Goal: Task Accomplishment & Management: Use online tool/utility

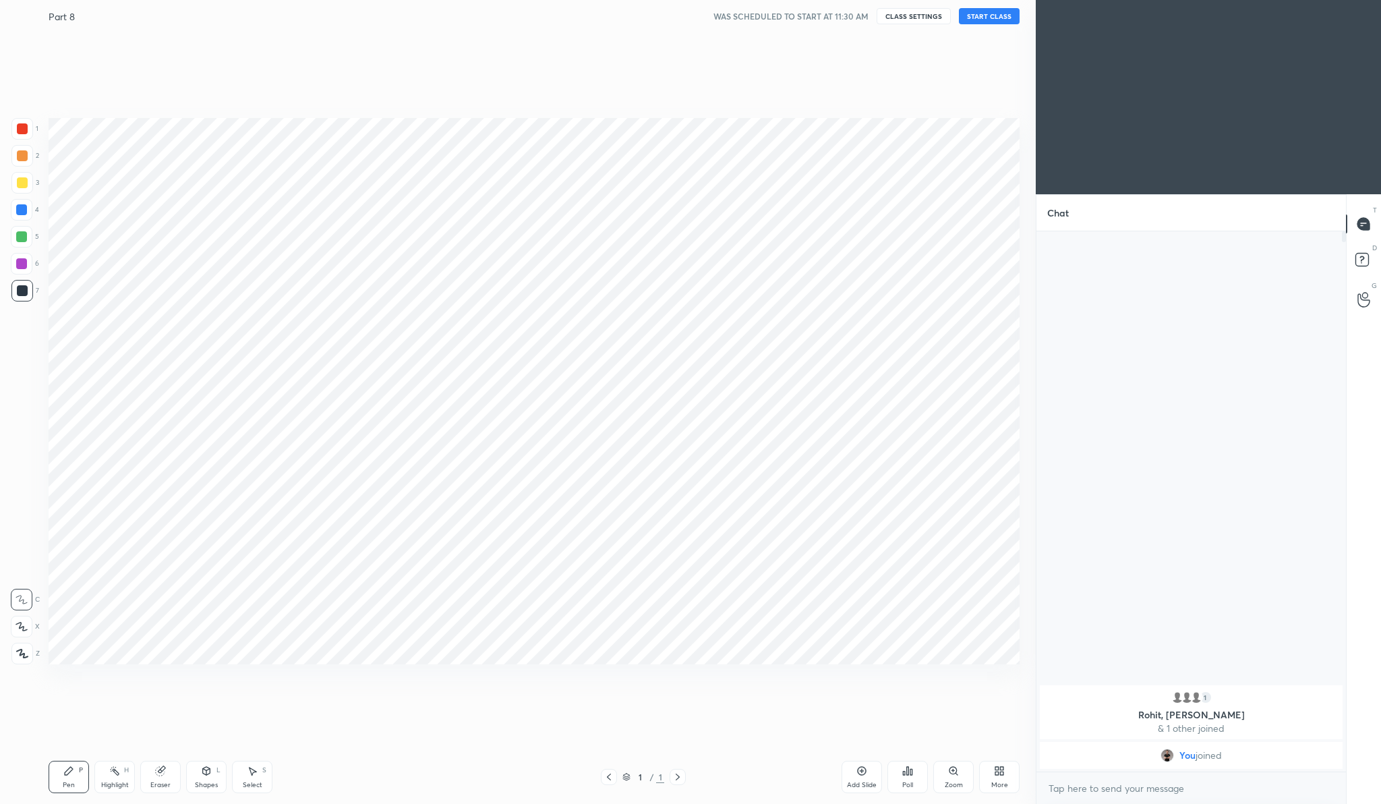
scroll to position [66728, 66463]
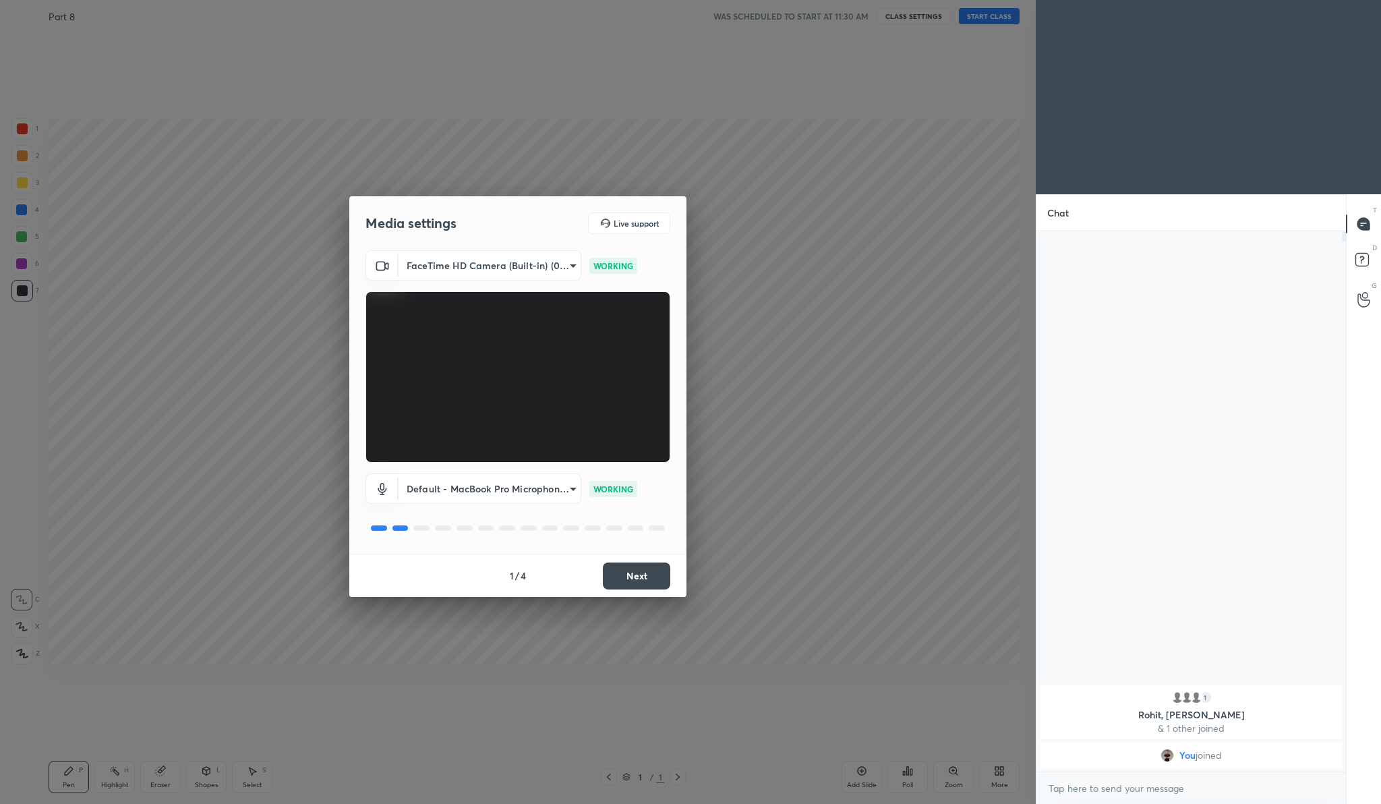
click at [633, 575] on button "Next" at bounding box center [636, 575] width 67 height 27
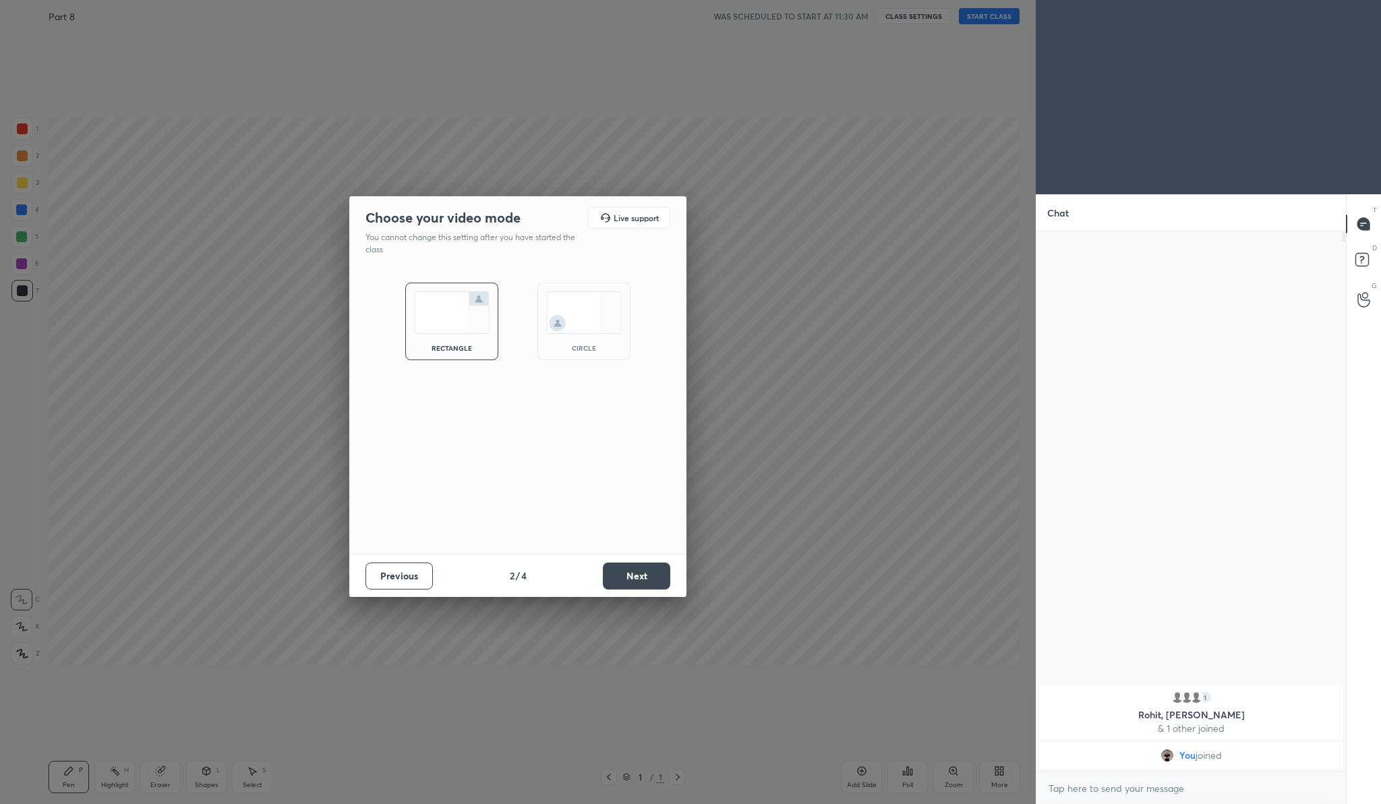
click at [633, 575] on button "Next" at bounding box center [636, 575] width 67 height 27
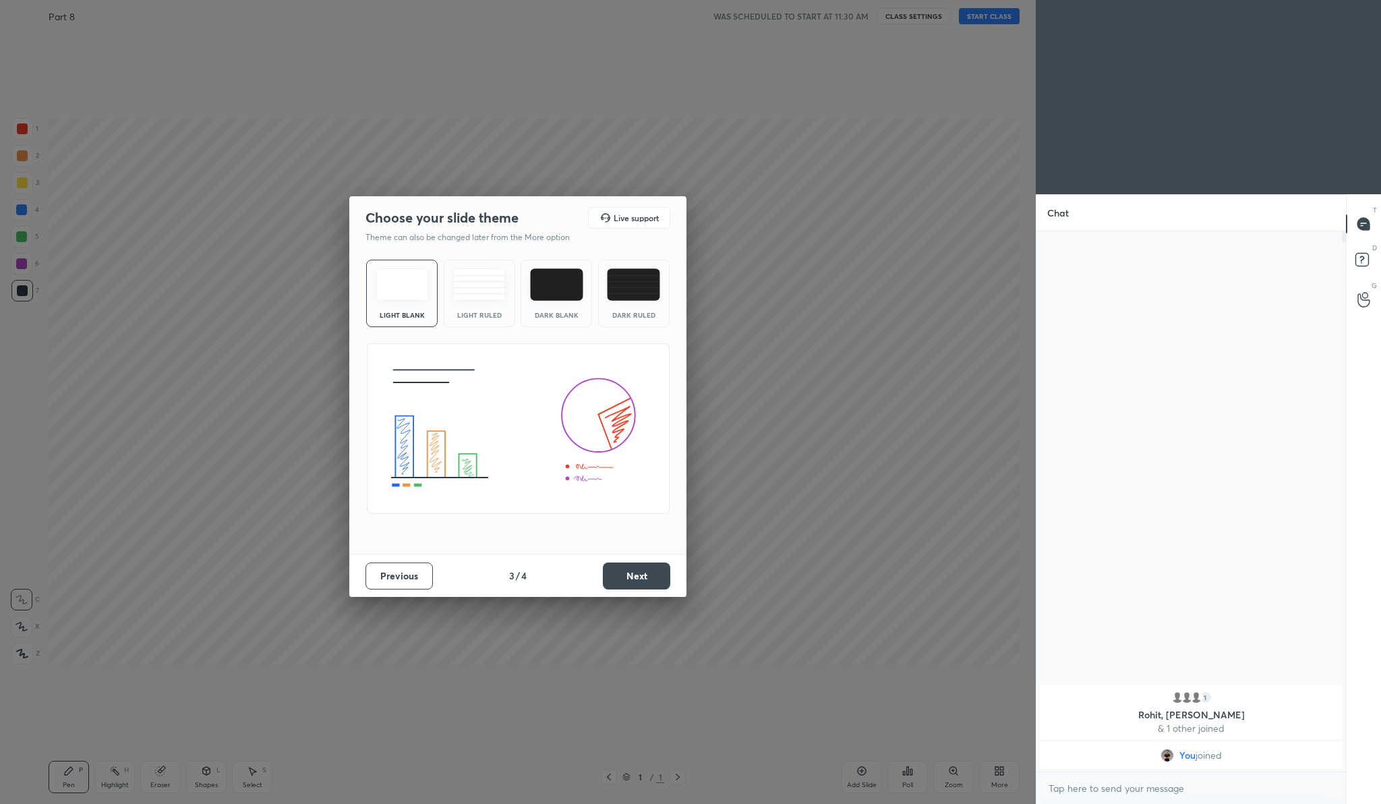
click at [634, 575] on button "Next" at bounding box center [636, 575] width 67 height 27
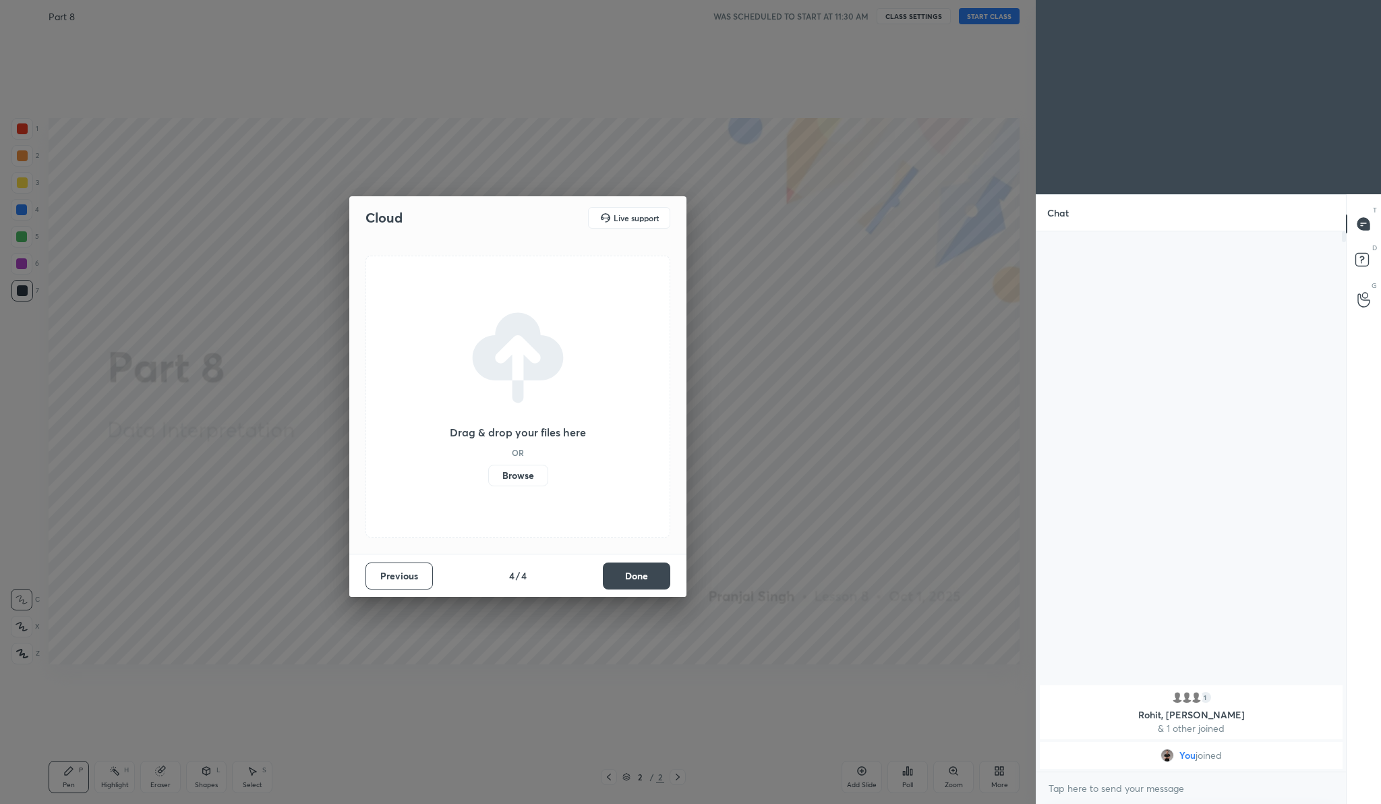
click at [515, 478] on label "Browse" at bounding box center [518, 476] width 60 height 22
click at [488, 478] on input "Browse" at bounding box center [488, 476] width 0 height 22
click at [636, 577] on div "Previous 4 / 4 Done" at bounding box center [517, 575] width 337 height 43
click at [636, 577] on button "Done" at bounding box center [636, 575] width 67 height 27
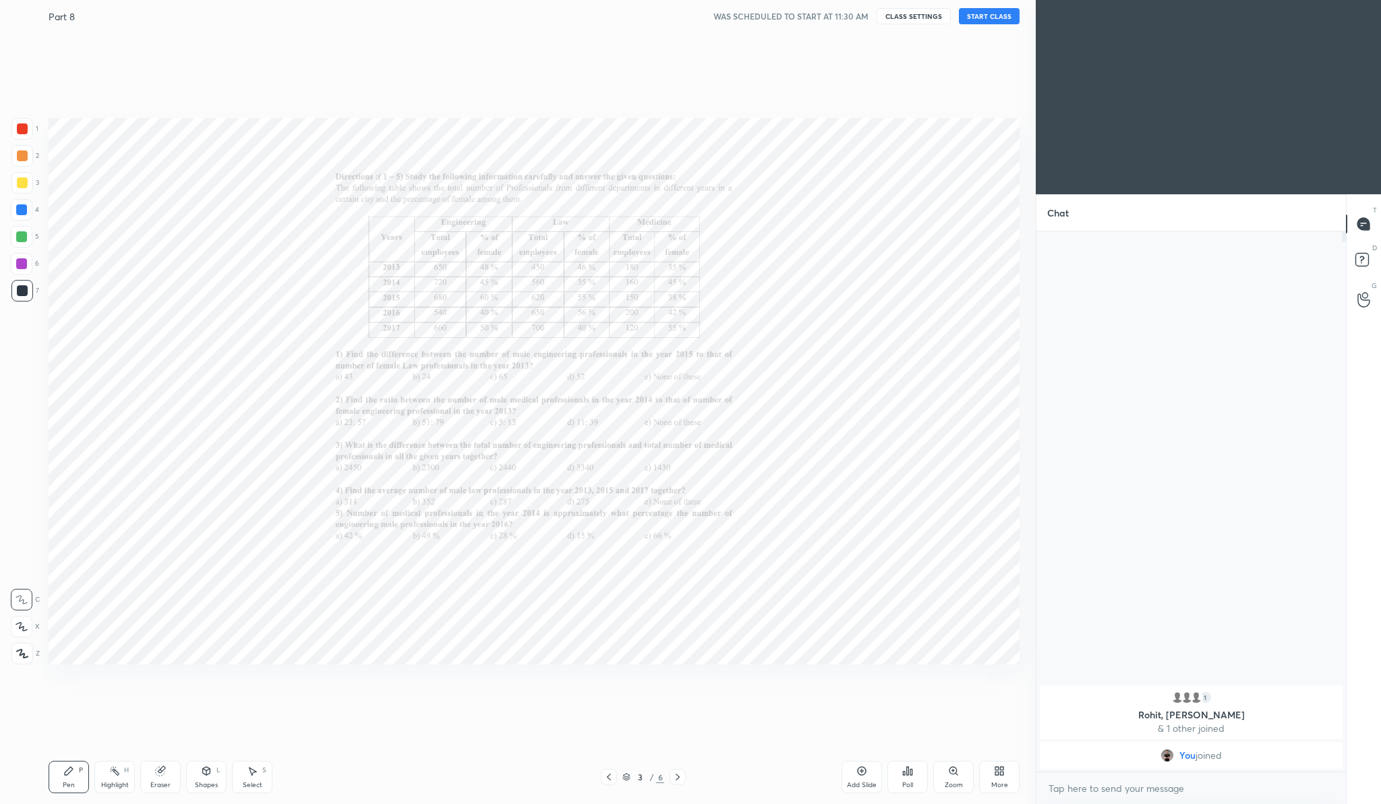
click at [1004, 21] on button "START CLASS" at bounding box center [989, 16] width 61 height 16
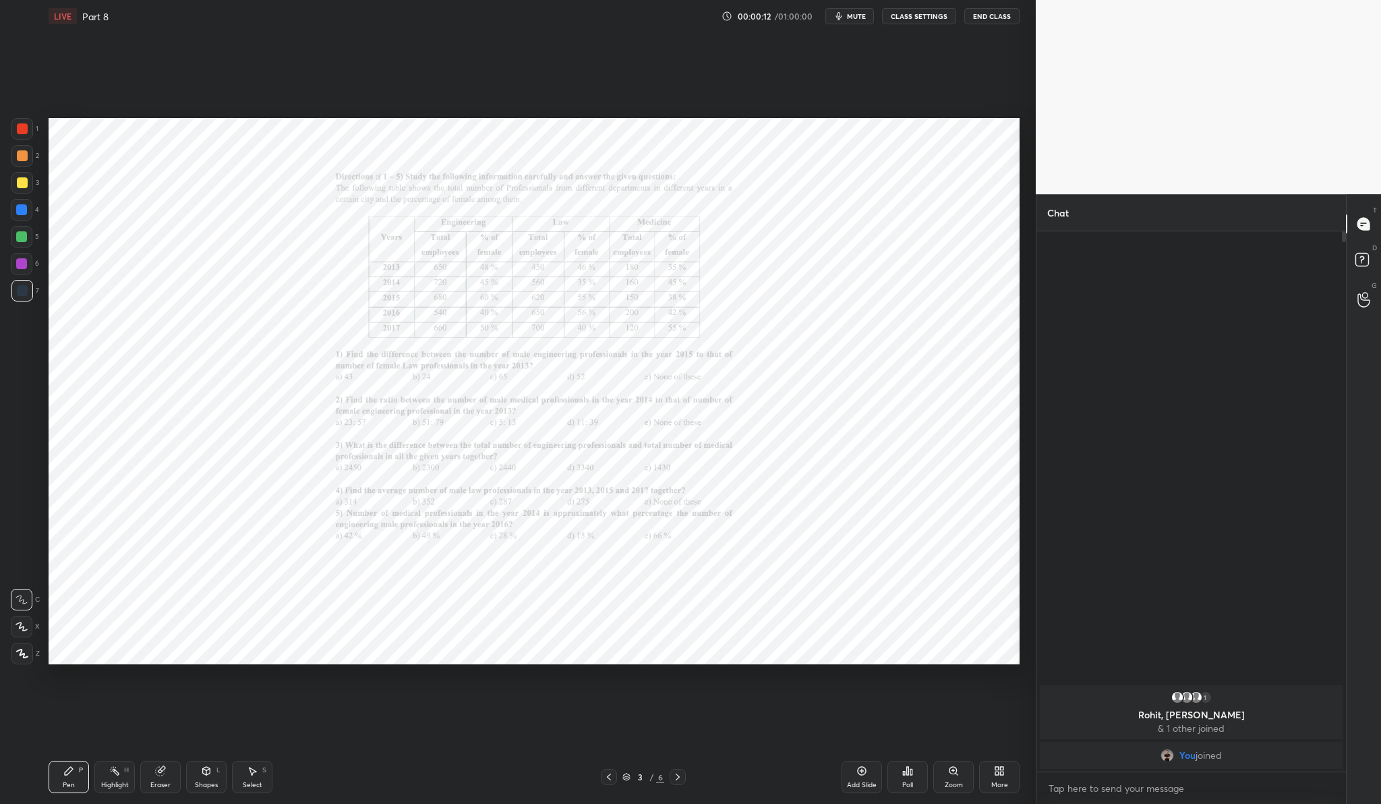
click at [966, 772] on div "Zoom" at bounding box center [953, 777] width 40 height 32
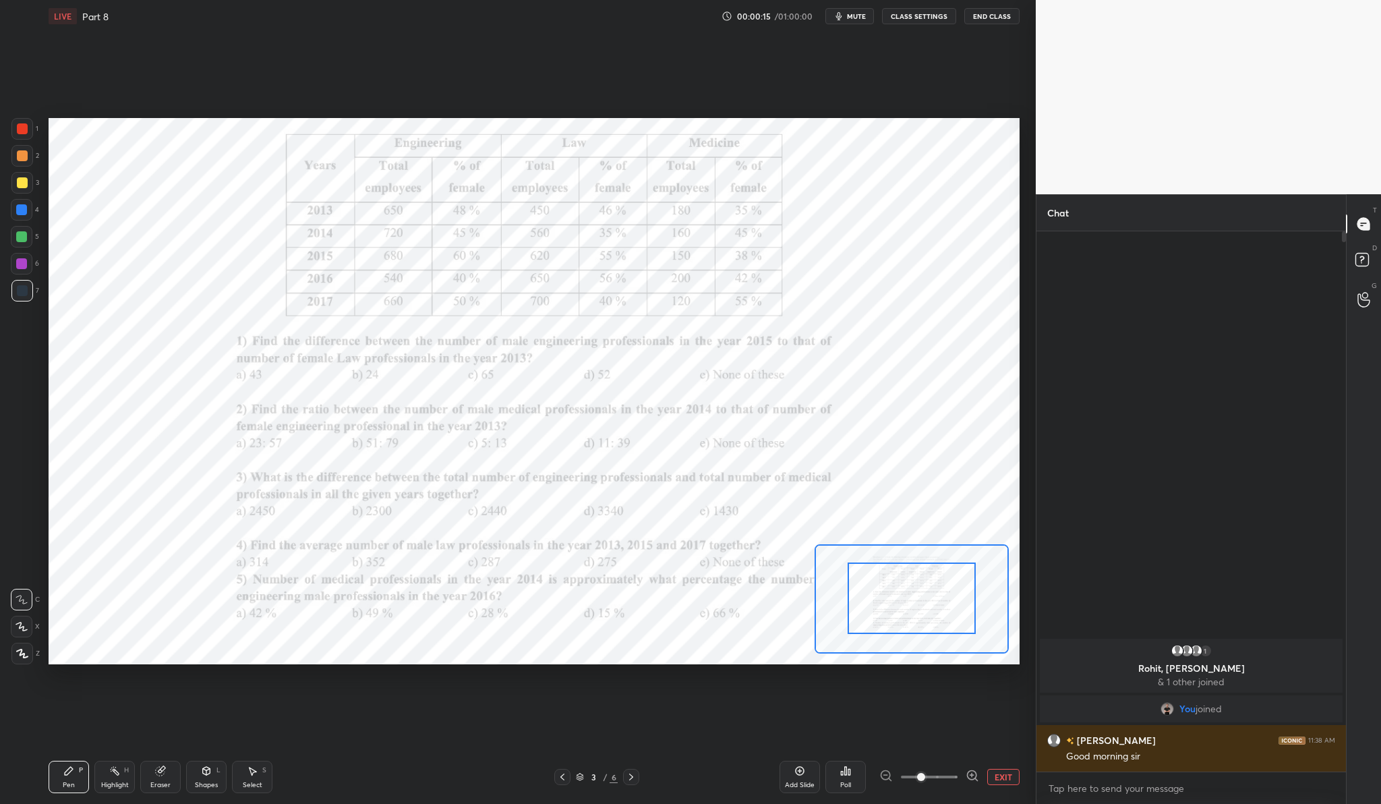
drag, startPoint x: 900, startPoint y: 596, endPoint x: 900, endPoint y: 584, distance: 12.2
drag, startPoint x: 900, startPoint y: 584, endPoint x: 904, endPoint y: 594, distance: 10.7
click at [904, 594] on div at bounding box center [914, 608] width 127 height 71
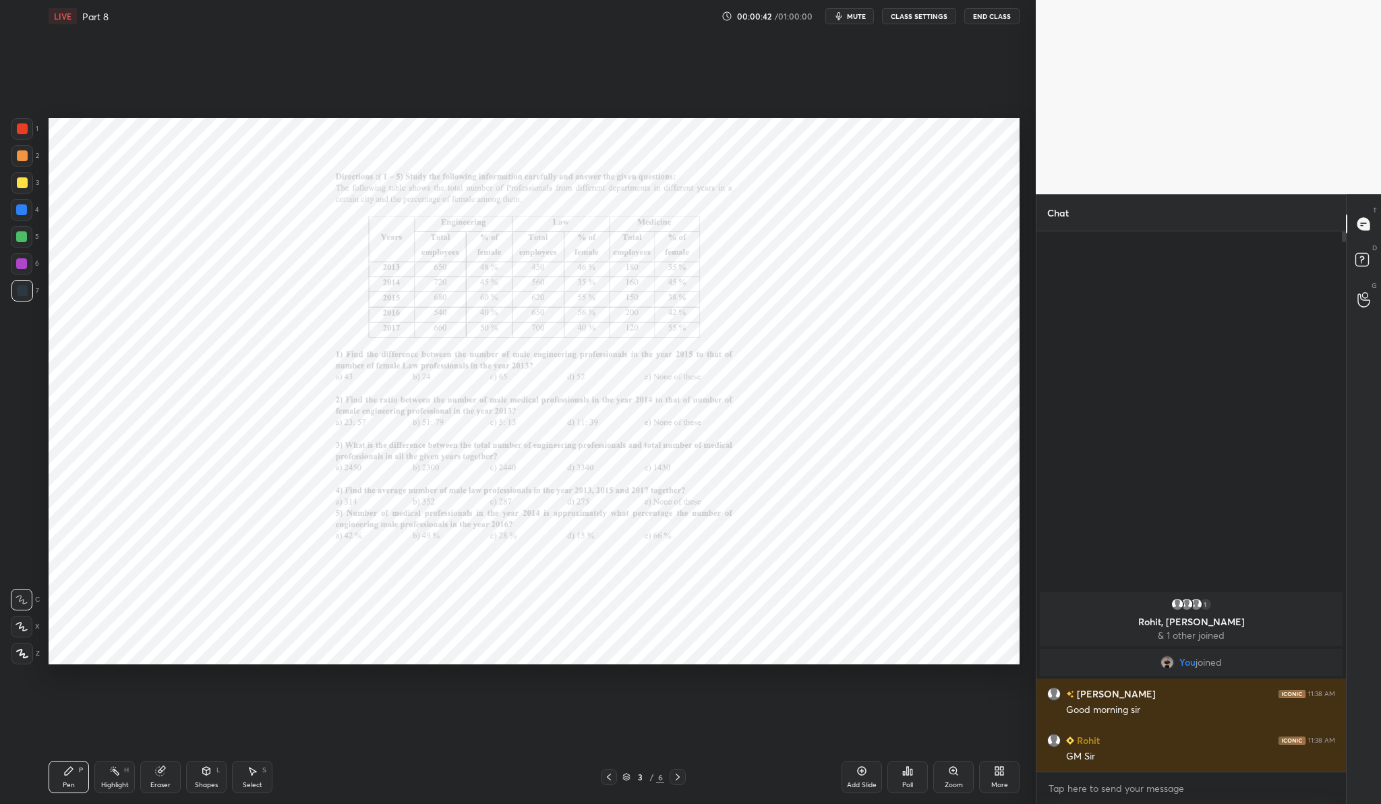
click at [956, 782] on div "Zoom" at bounding box center [954, 785] width 18 height 7
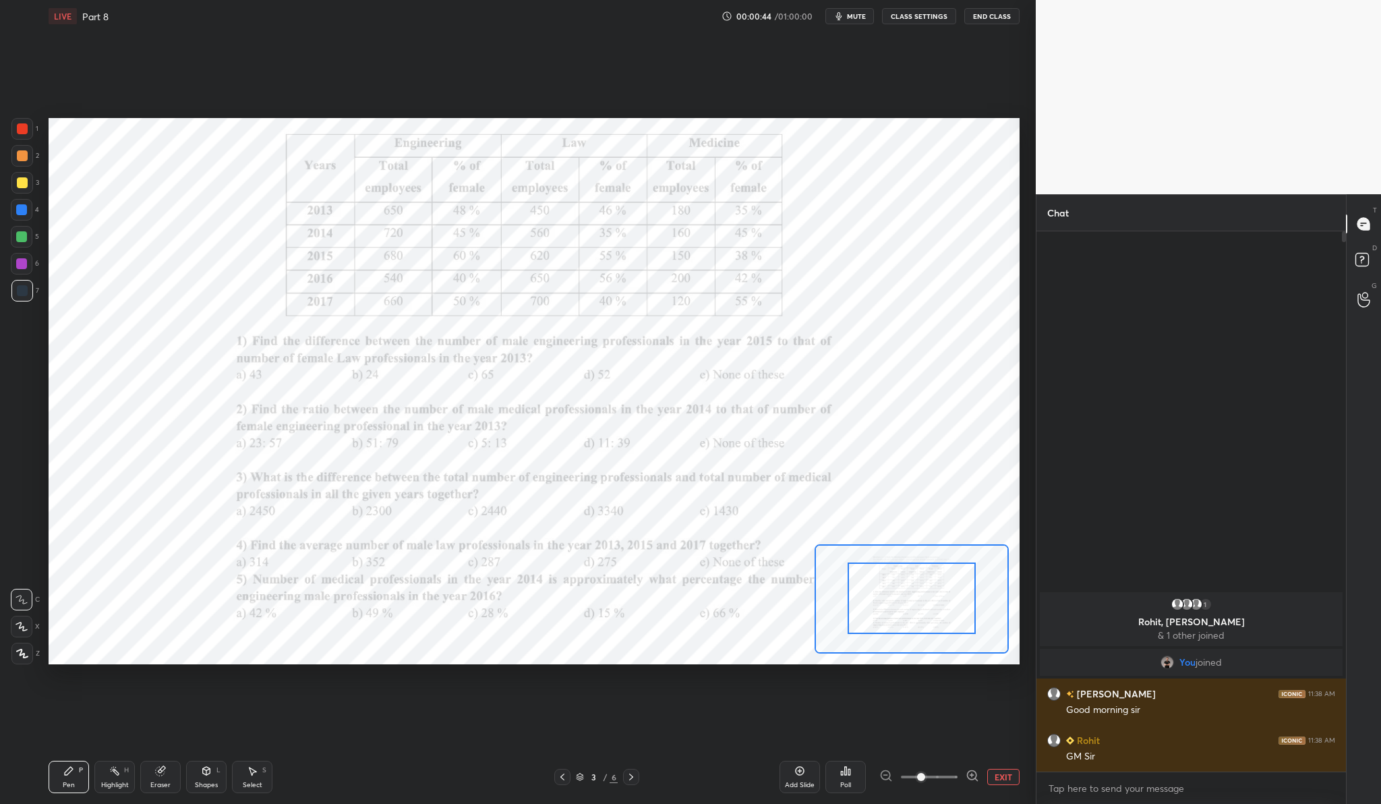
drag, startPoint x: 907, startPoint y: 608, endPoint x: 906, endPoint y: 573, distance: 35.8
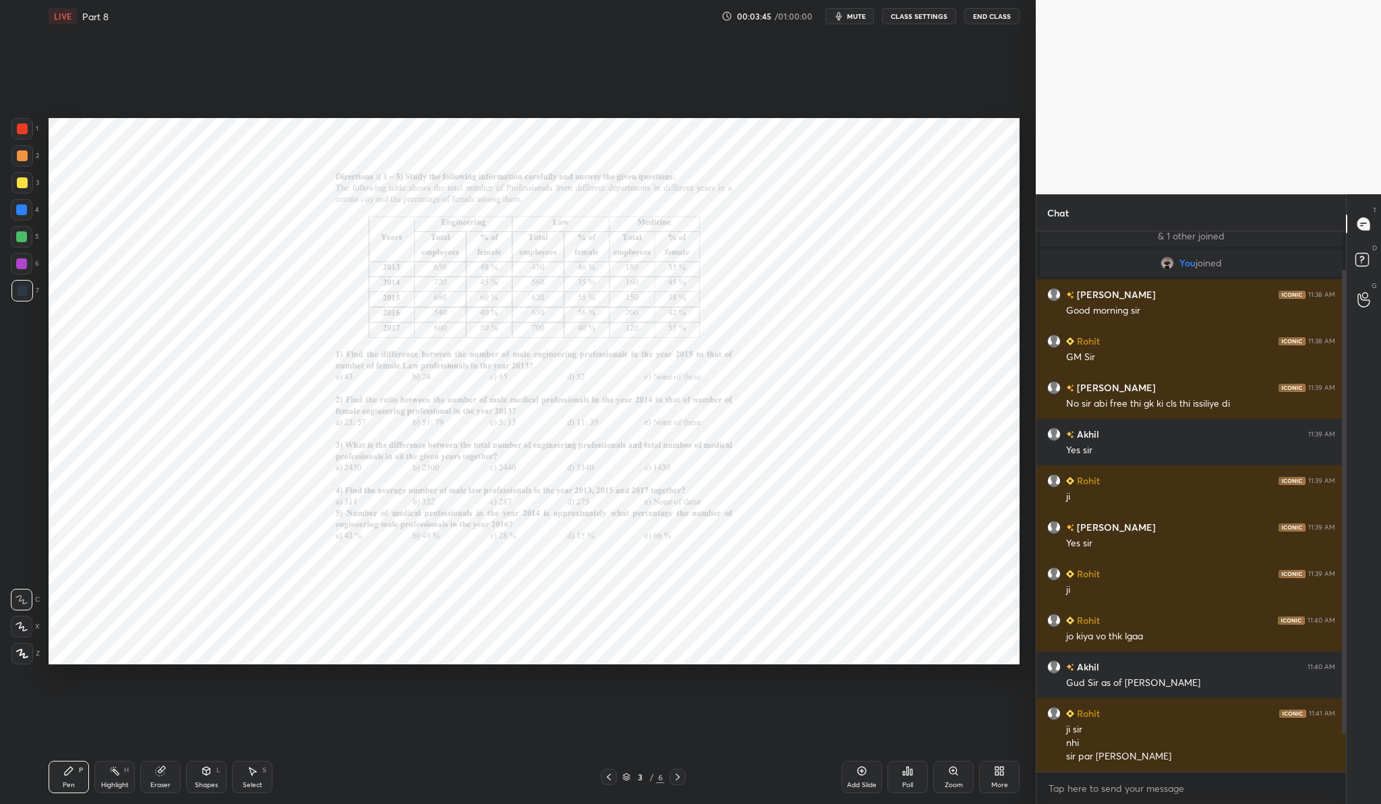
scroll to position [88, 0]
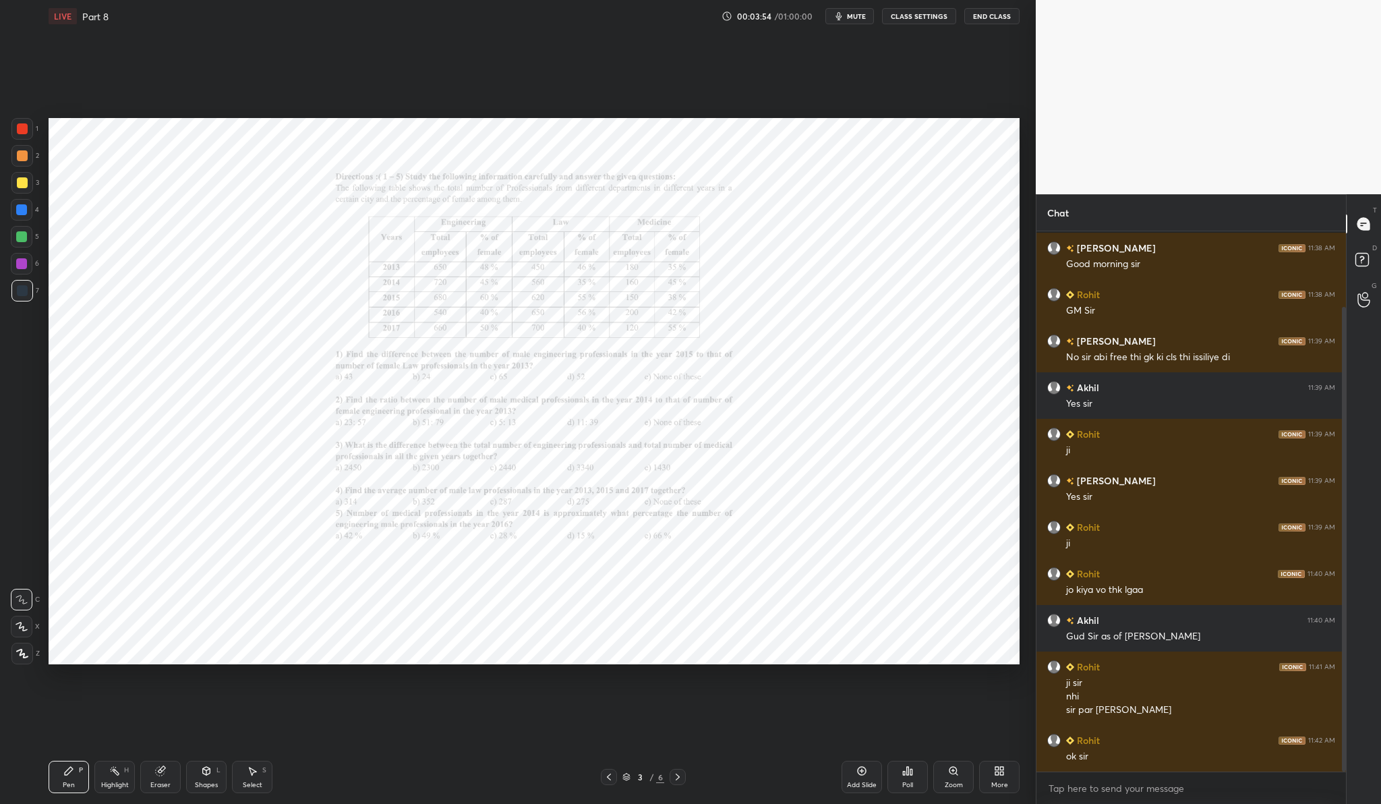
click at [986, 17] on button "End Class" at bounding box center [991, 16] width 55 height 16
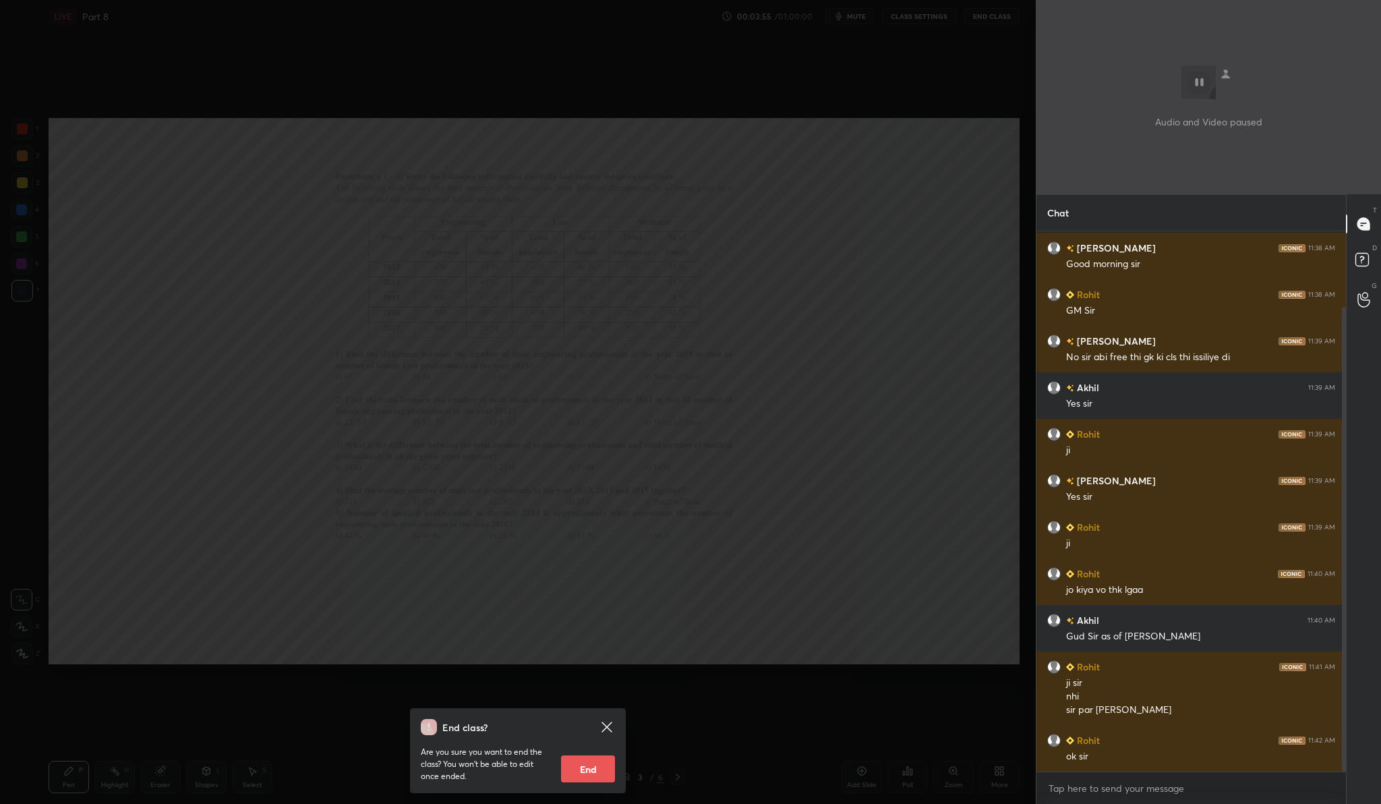
click at [591, 763] on button "End" at bounding box center [588, 768] width 54 height 27
type textarea "x"
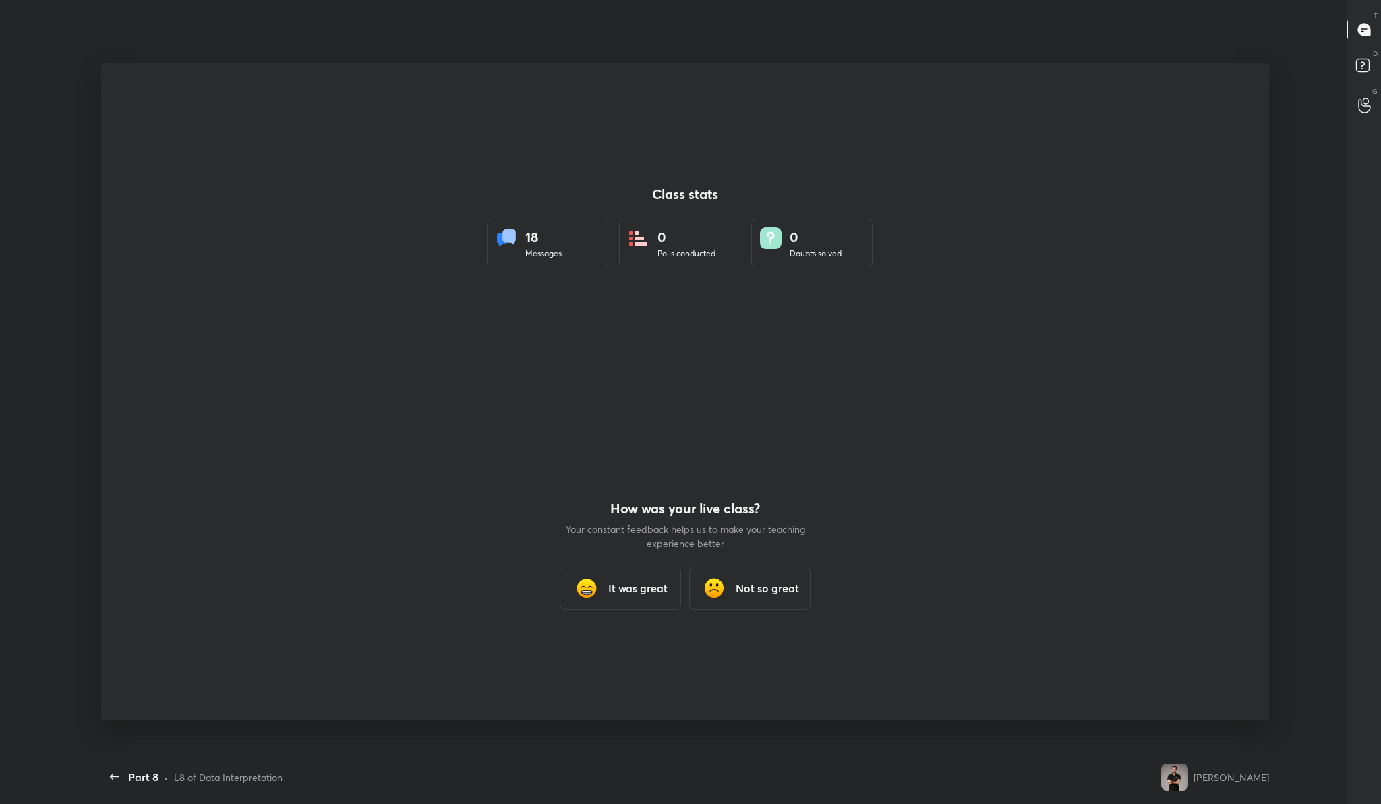
scroll to position [0, 0]
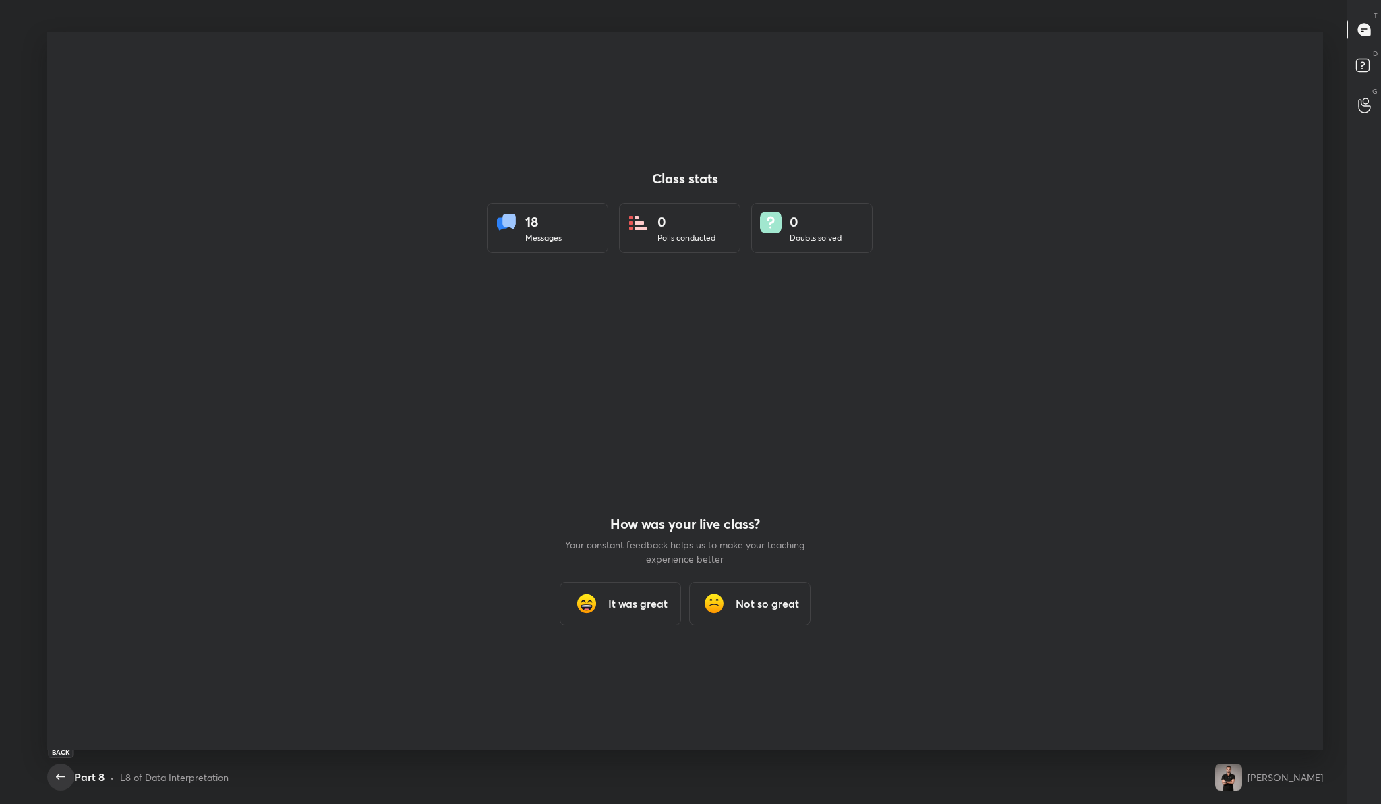
click at [52, 782] on span "button" at bounding box center [61, 777] width 22 height 16
